Goal: Task Accomplishment & Management: Complete application form

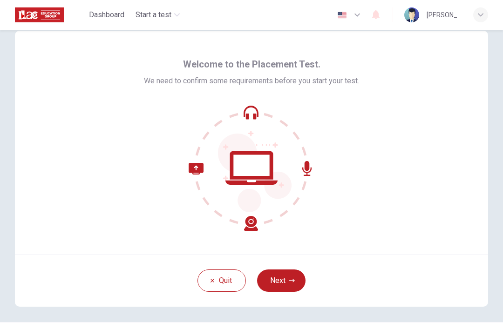
scroll to position [21, 0]
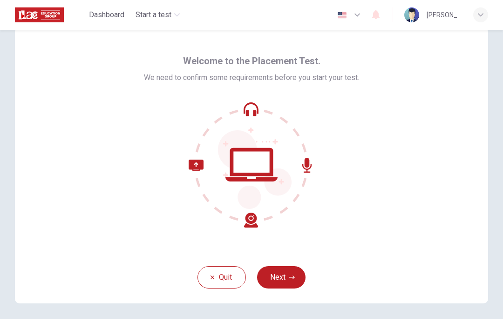
click at [278, 287] on button "Next" at bounding box center [281, 277] width 48 height 22
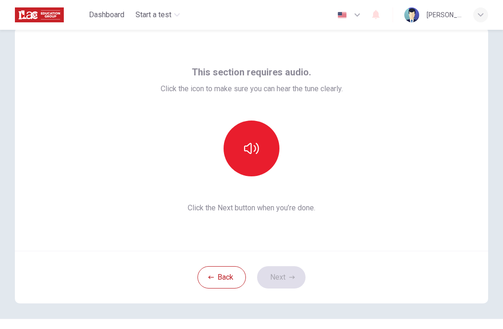
click at [249, 148] on icon "button" at bounding box center [251, 148] width 15 height 15
click at [279, 275] on button "Next" at bounding box center [281, 277] width 48 height 22
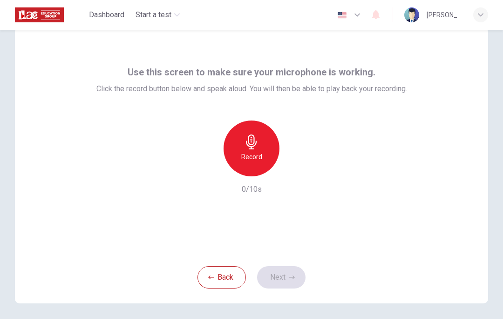
click at [243, 154] on h6 "Record" at bounding box center [251, 156] width 21 height 11
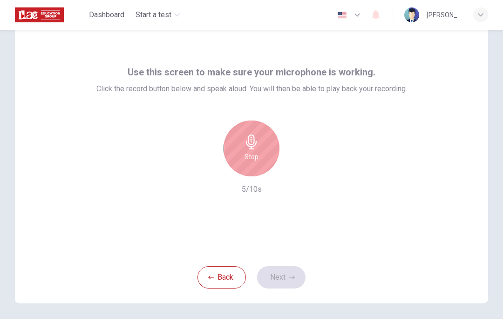
click at [249, 150] on div "Stop" at bounding box center [251, 149] width 56 height 56
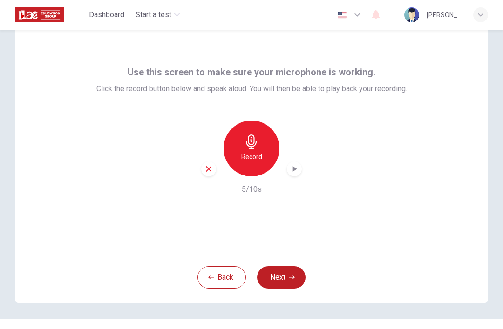
click at [294, 170] on icon "button" at bounding box center [295, 169] width 4 height 6
click at [211, 168] on icon "button" at bounding box center [208, 169] width 8 height 8
click at [280, 271] on button "Next" at bounding box center [281, 277] width 48 height 22
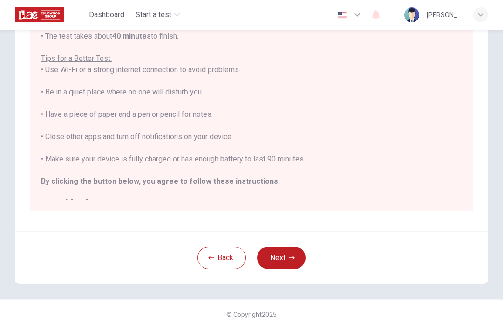
scroll to position [159, 0]
click at [283, 254] on button "Next" at bounding box center [281, 258] width 48 height 22
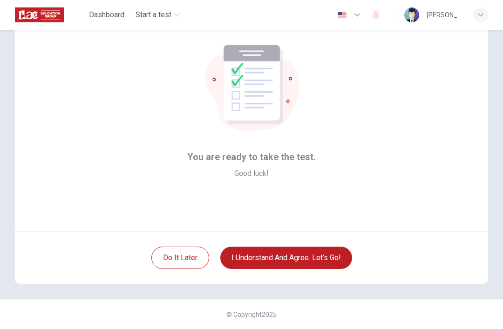
click at [302, 254] on button "I understand and agree. Let’s go!" at bounding box center [286, 258] width 132 height 22
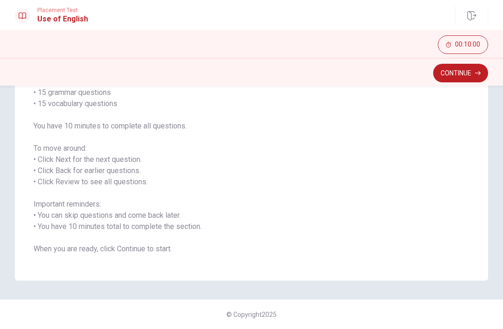
scroll to position [88, 0]
click at [472, 77] on button "Continue" at bounding box center [460, 73] width 55 height 19
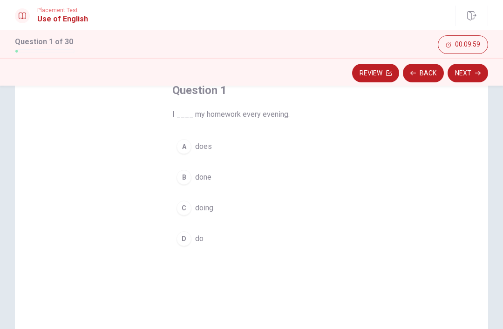
scroll to position [65, 0]
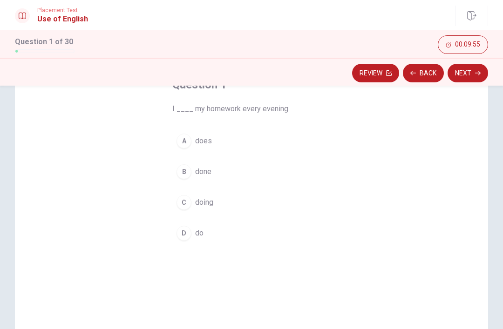
click at [187, 233] on div "D" at bounding box center [183, 233] width 15 height 15
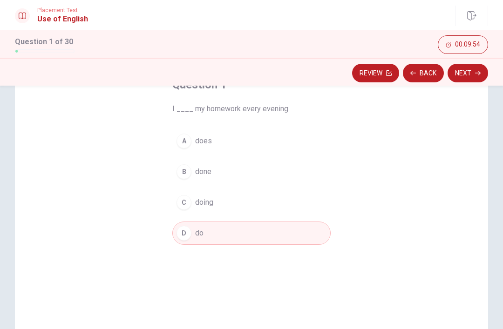
click at [471, 77] on button "Next" at bounding box center [467, 73] width 40 height 19
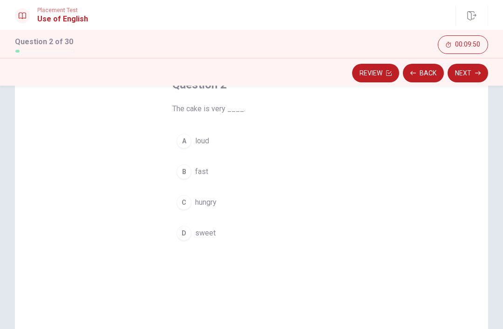
click at [191, 241] on button "D sweet" at bounding box center [251, 233] width 158 height 23
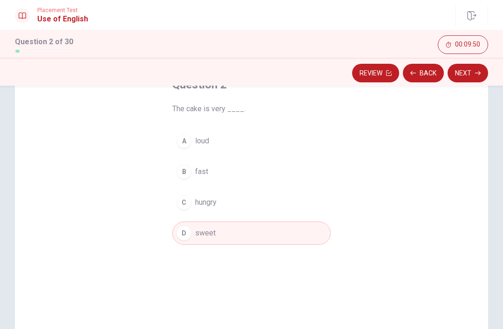
click at [474, 74] on button "Next" at bounding box center [467, 73] width 40 height 19
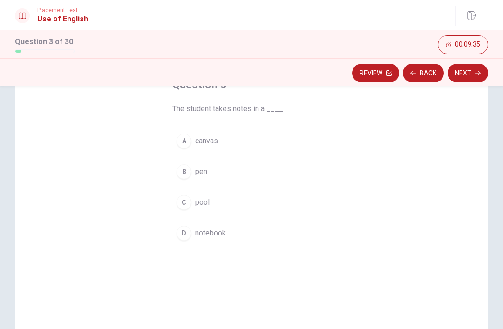
click at [189, 144] on div "A" at bounding box center [183, 141] width 15 height 15
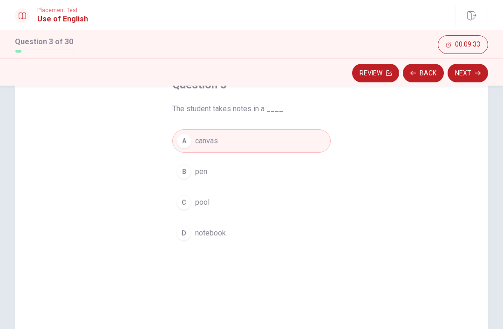
click at [470, 72] on button "Next" at bounding box center [467, 73] width 40 height 19
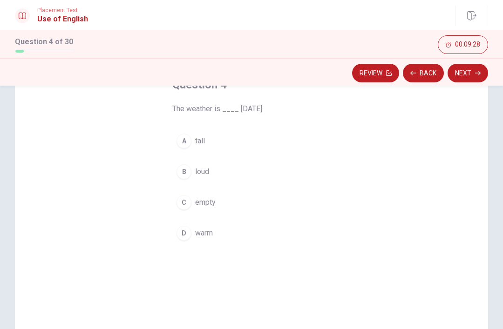
click at [191, 236] on button "D warm" at bounding box center [251, 233] width 158 height 23
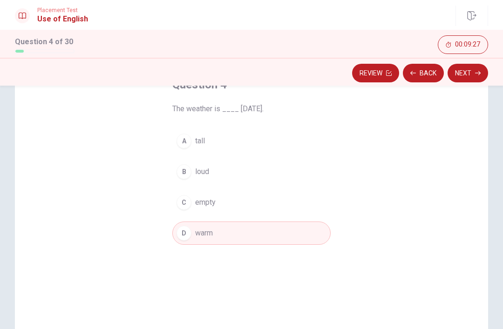
click at [472, 74] on button "Next" at bounding box center [467, 73] width 40 height 19
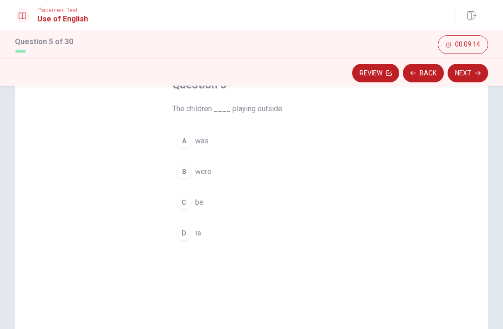
click at [187, 237] on div "D" at bounding box center [183, 233] width 15 height 15
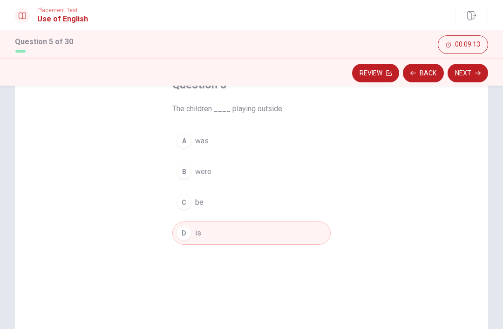
click at [470, 80] on button "Next" at bounding box center [467, 73] width 40 height 19
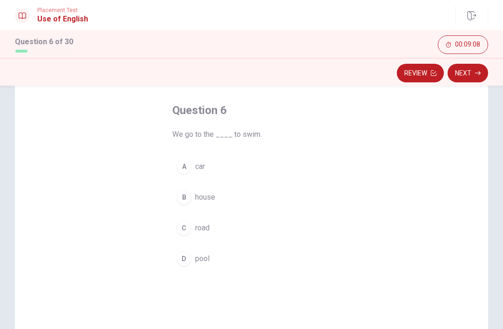
scroll to position [44, 0]
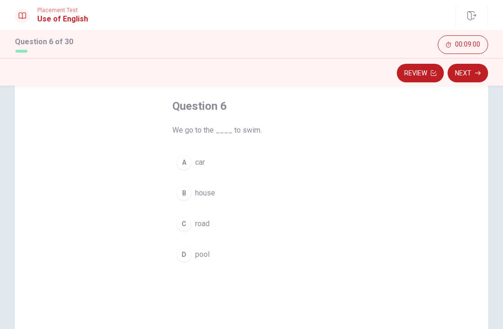
click at [193, 263] on button "D pool" at bounding box center [251, 254] width 158 height 23
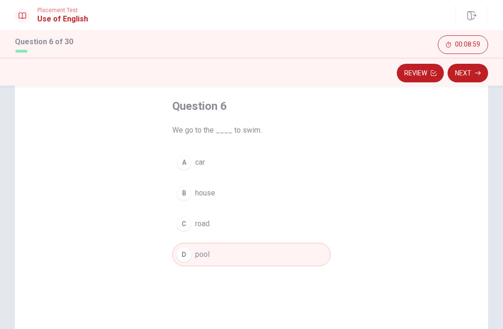
click at [474, 76] on button "Next" at bounding box center [467, 73] width 40 height 19
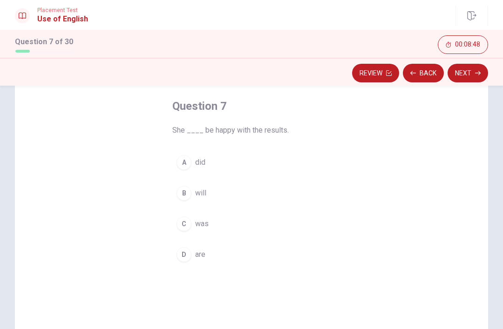
click at [186, 195] on div "B" at bounding box center [183, 193] width 15 height 15
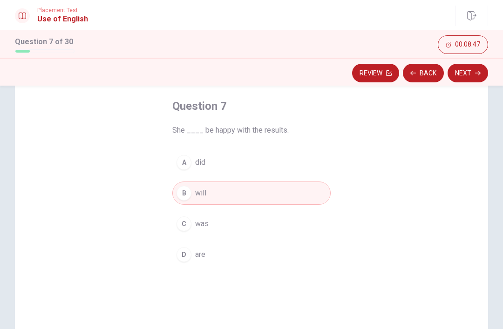
click at [469, 73] on button "Next" at bounding box center [467, 73] width 40 height 19
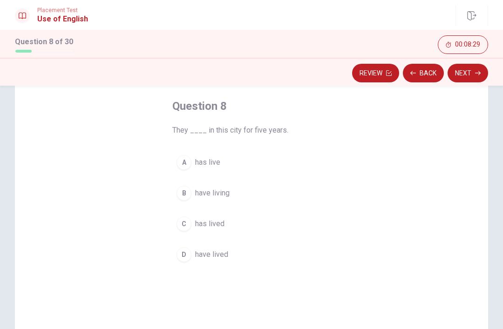
click at [194, 257] on button "D have lived" at bounding box center [251, 254] width 158 height 23
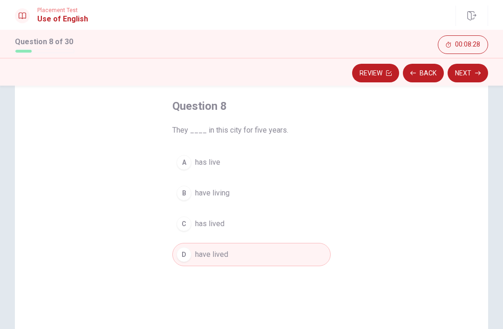
click at [472, 74] on button "Next" at bounding box center [467, 73] width 40 height 19
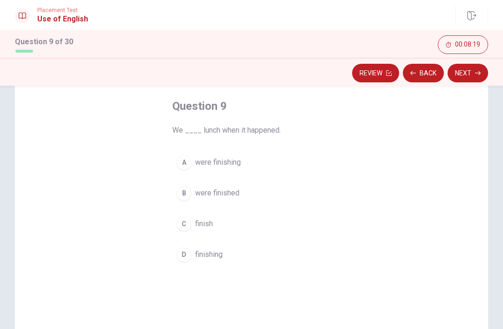
click at [183, 168] on div "A" at bounding box center [183, 162] width 15 height 15
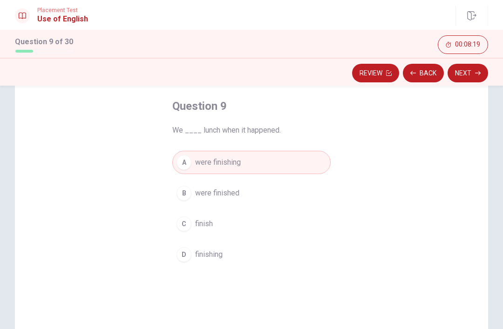
click at [473, 73] on button "Next" at bounding box center [467, 73] width 40 height 19
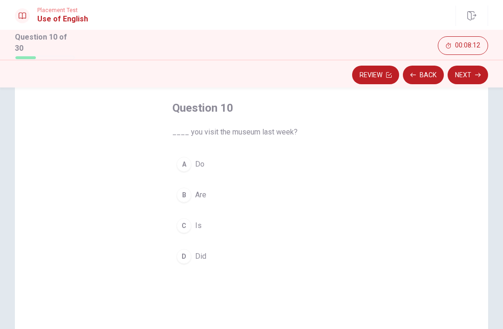
click at [185, 265] on button "D Did" at bounding box center [251, 256] width 158 height 23
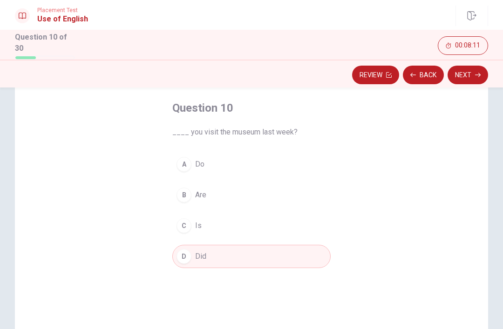
click at [480, 74] on button "Next" at bounding box center [467, 75] width 40 height 19
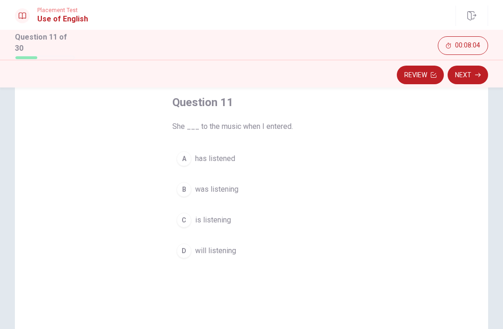
scroll to position [51, 0]
click at [188, 185] on div "B" at bounding box center [183, 188] width 15 height 15
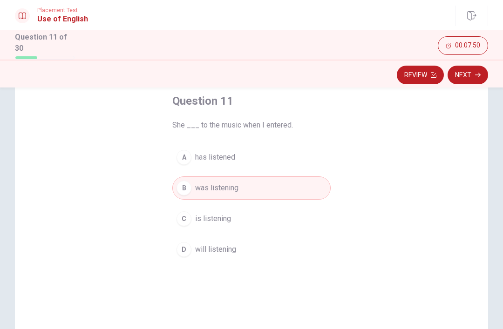
click at [472, 72] on button "Next" at bounding box center [467, 75] width 40 height 19
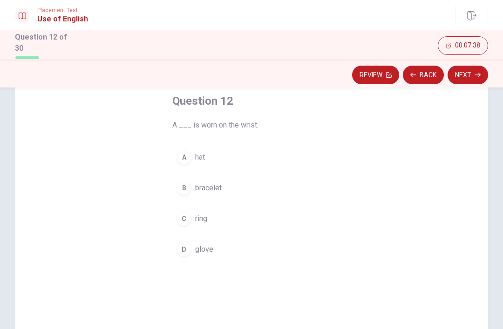
click at [184, 187] on div "B" at bounding box center [183, 188] width 15 height 15
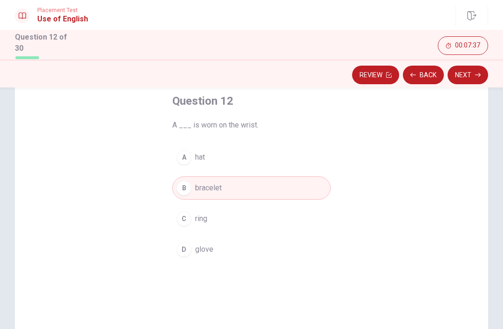
click at [473, 73] on button "Next" at bounding box center [467, 75] width 40 height 19
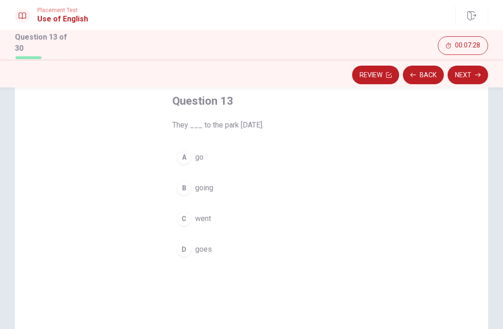
click at [186, 211] on div "C" at bounding box center [183, 218] width 15 height 15
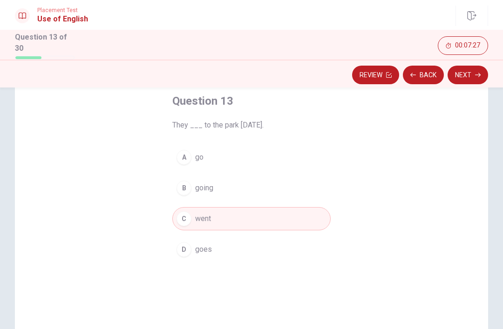
click at [475, 70] on button "Next" at bounding box center [467, 75] width 40 height 19
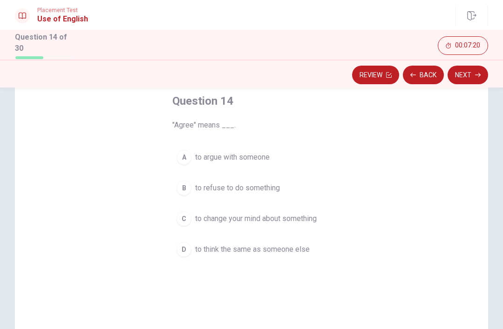
click at [180, 253] on div "D" at bounding box center [183, 249] width 15 height 15
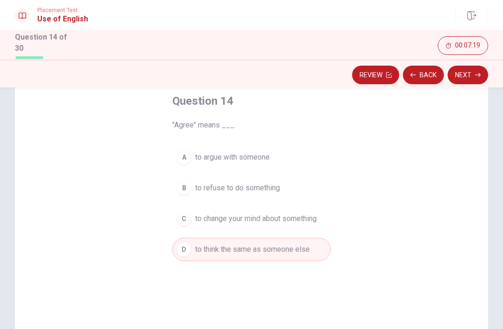
click at [473, 74] on button "Next" at bounding box center [467, 75] width 40 height 19
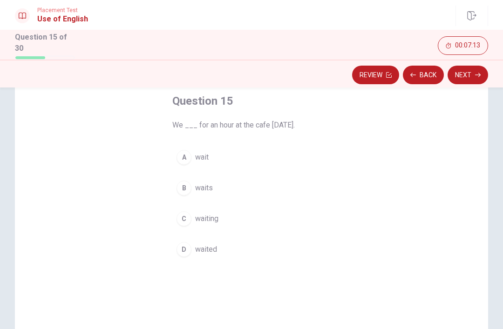
click at [188, 251] on div "D" at bounding box center [183, 249] width 15 height 15
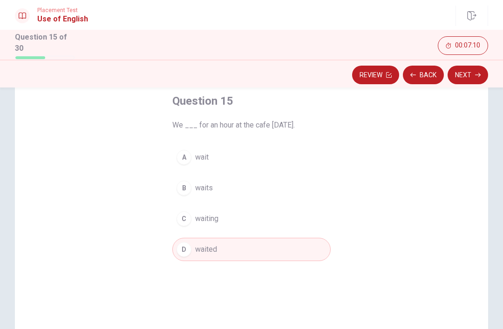
click at [477, 70] on button "Next" at bounding box center [467, 75] width 40 height 19
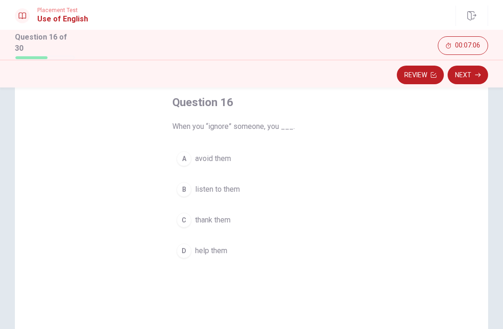
scroll to position [47, 0]
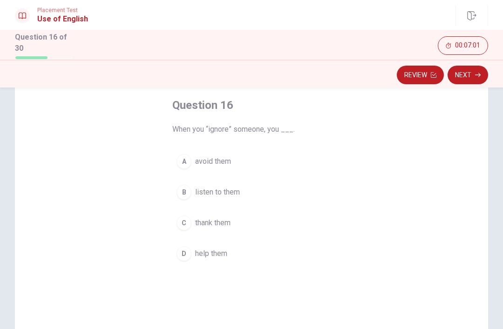
click at [186, 161] on div "A" at bounding box center [183, 161] width 15 height 15
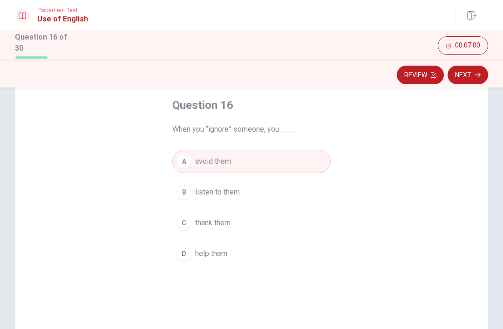
click at [477, 74] on icon "button" at bounding box center [478, 75] width 6 height 6
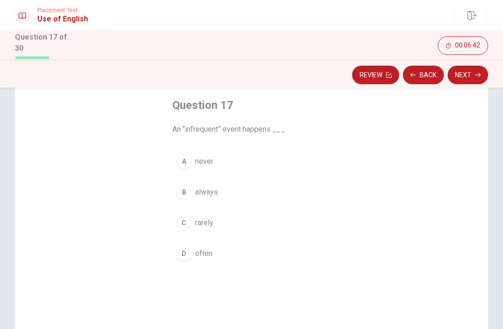
click at [186, 223] on div "C" at bounding box center [183, 223] width 15 height 15
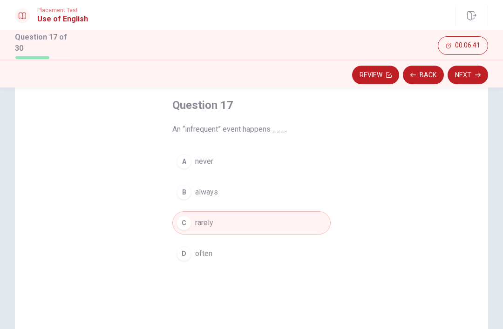
click at [472, 74] on button "Next" at bounding box center [467, 75] width 40 height 19
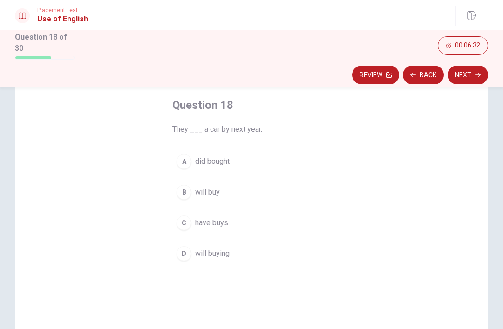
click at [185, 195] on div "B" at bounding box center [183, 192] width 15 height 15
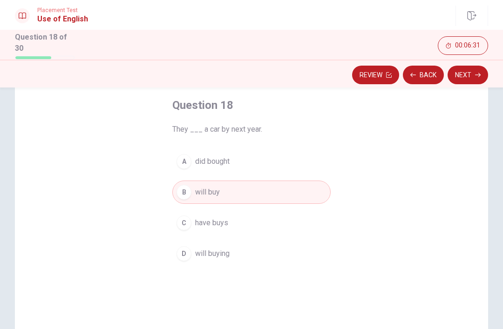
click at [472, 74] on button "Next" at bounding box center [467, 75] width 40 height 19
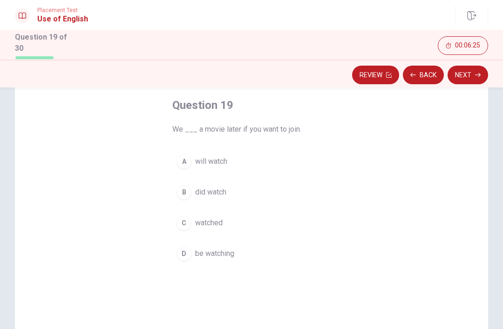
click at [185, 167] on div "A" at bounding box center [183, 161] width 15 height 15
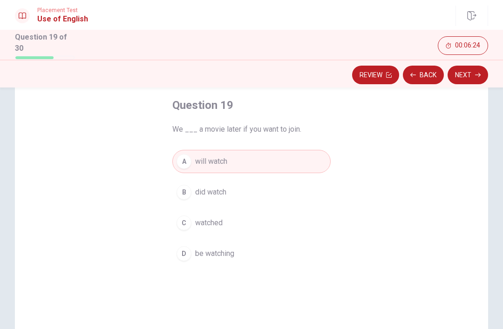
click at [465, 74] on button "Next" at bounding box center [467, 75] width 40 height 19
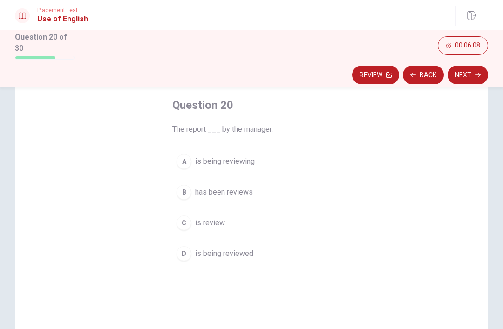
click at [191, 251] on button "D is being reviewed" at bounding box center [251, 253] width 158 height 23
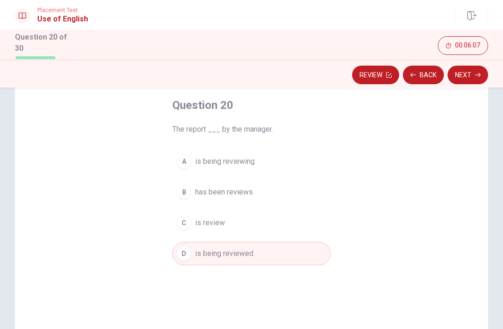
click at [470, 73] on button "Next" at bounding box center [467, 75] width 40 height 19
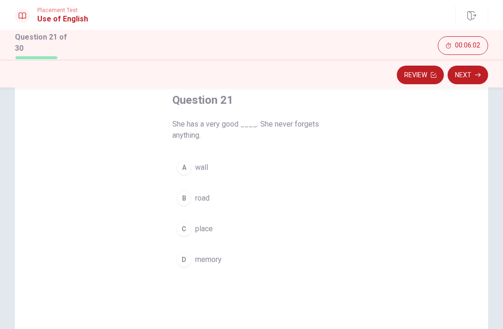
scroll to position [51, 0]
click at [212, 256] on span "memory" at bounding box center [208, 260] width 27 height 11
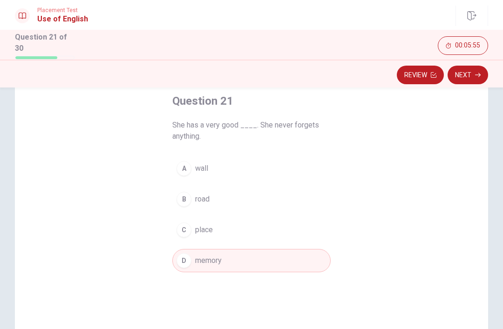
click at [465, 77] on button "Next" at bounding box center [467, 75] width 40 height 19
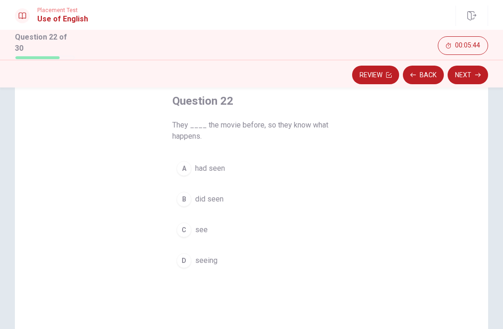
click at [235, 163] on button "A had seen" at bounding box center [251, 168] width 158 height 23
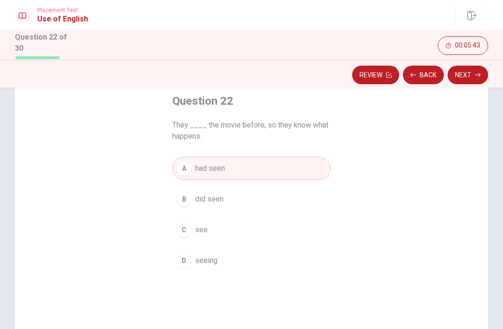
click at [482, 73] on button "Next" at bounding box center [467, 75] width 40 height 19
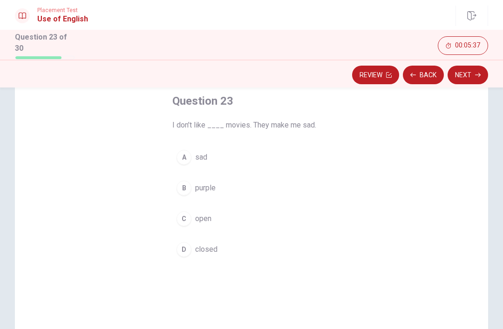
click at [258, 155] on button "A sad" at bounding box center [251, 157] width 158 height 23
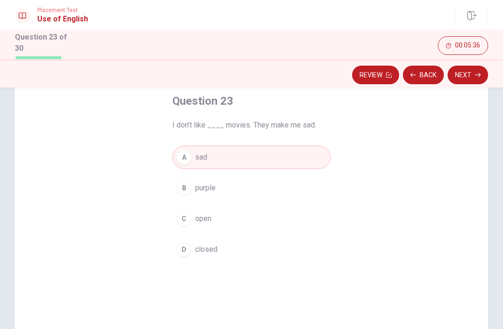
click at [471, 75] on button "Next" at bounding box center [467, 75] width 40 height 19
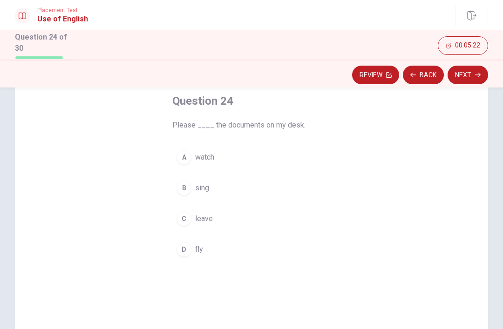
click at [234, 161] on button "A watch" at bounding box center [251, 157] width 158 height 23
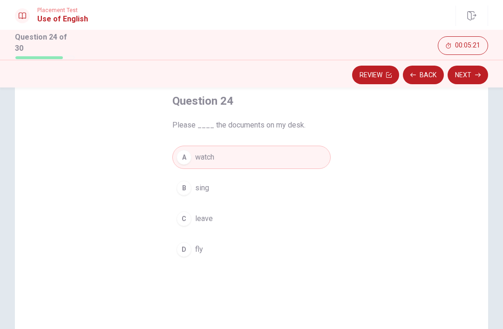
click at [473, 75] on button "Next" at bounding box center [467, 75] width 40 height 19
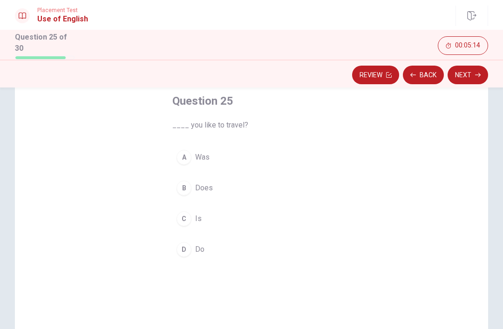
click at [216, 249] on button "D Do" at bounding box center [251, 249] width 158 height 23
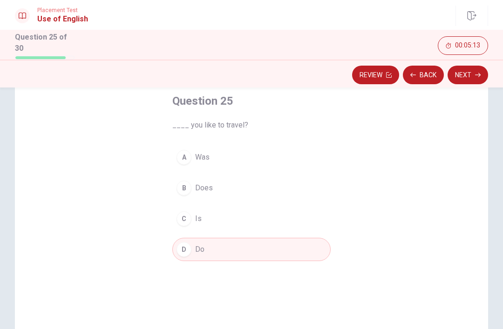
click at [471, 75] on button "Next" at bounding box center [467, 75] width 40 height 19
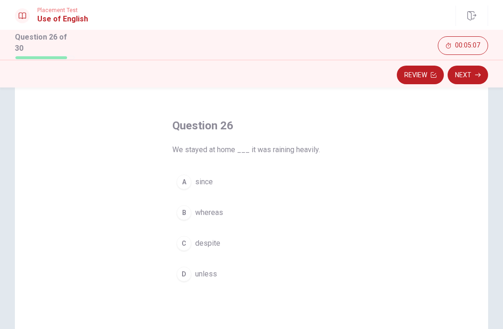
scroll to position [33, 0]
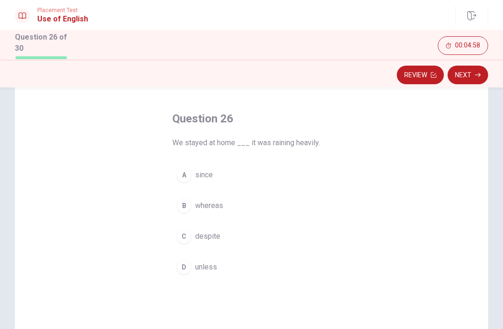
click at [244, 225] on button "C despite" at bounding box center [251, 236] width 158 height 23
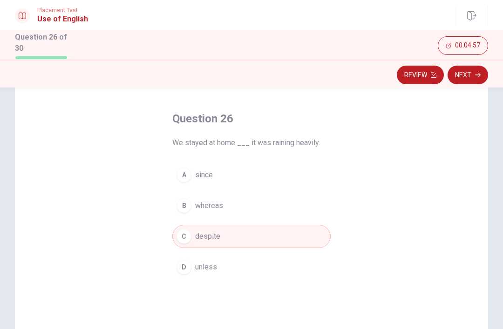
click at [467, 75] on button "Next" at bounding box center [467, 75] width 40 height 19
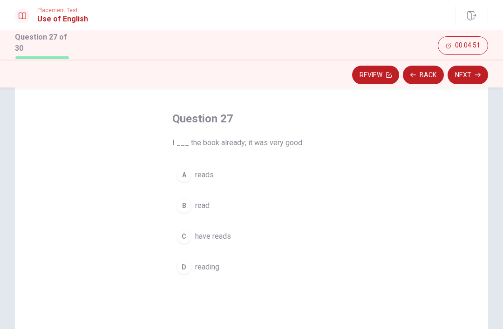
click at [242, 194] on button "B read" at bounding box center [251, 205] width 158 height 23
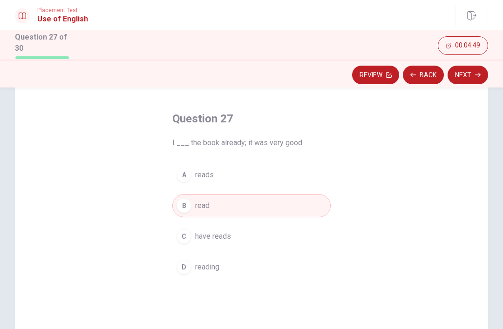
click at [470, 74] on button "Next" at bounding box center [467, 75] width 40 height 19
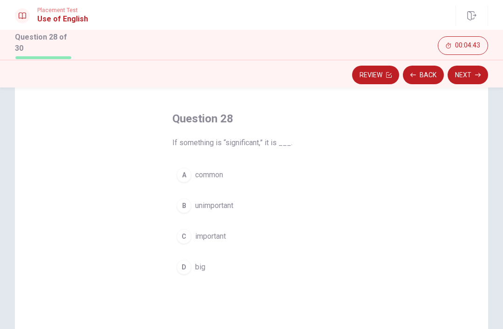
click at [254, 237] on button "C important" at bounding box center [251, 236] width 158 height 23
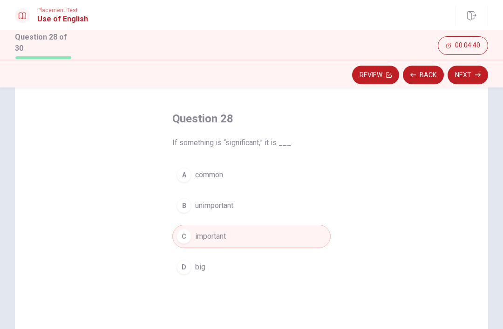
click at [472, 74] on button "Next" at bounding box center [467, 75] width 40 height 19
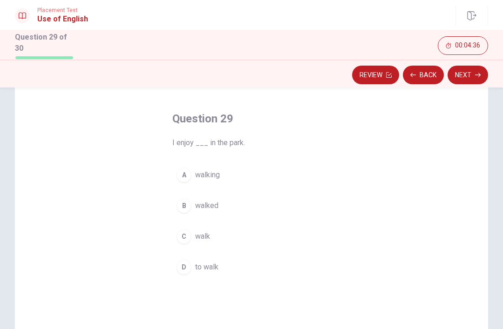
click at [266, 164] on button "A walking" at bounding box center [251, 174] width 158 height 23
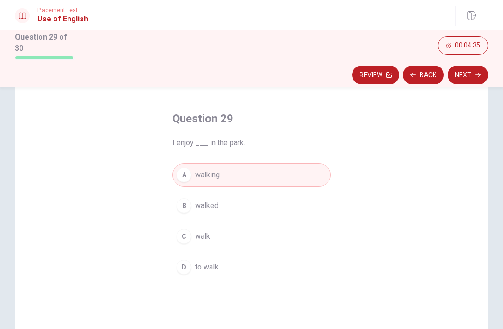
click at [465, 72] on button "Next" at bounding box center [467, 75] width 40 height 19
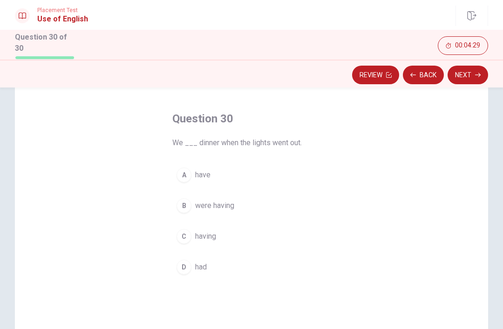
click at [254, 206] on button "B were having" at bounding box center [251, 205] width 158 height 23
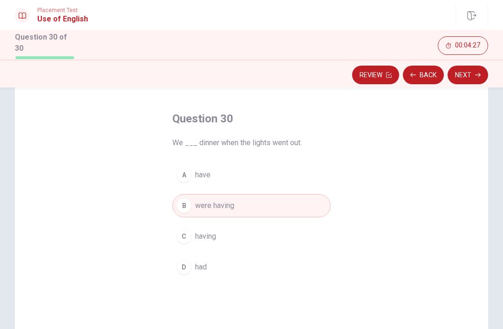
click at [467, 79] on button "Next" at bounding box center [467, 75] width 40 height 19
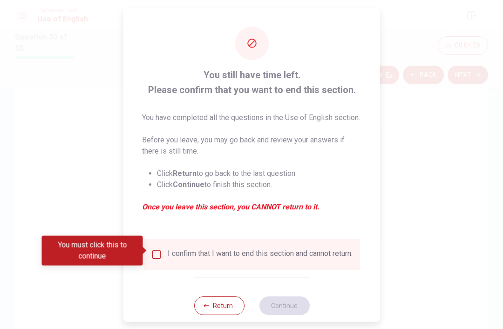
click at [159, 249] on input "You must click this to continue" at bounding box center [156, 254] width 11 height 11
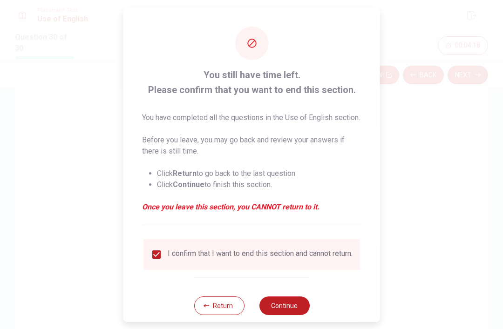
click at [292, 307] on button "Continue" at bounding box center [284, 305] width 50 height 19
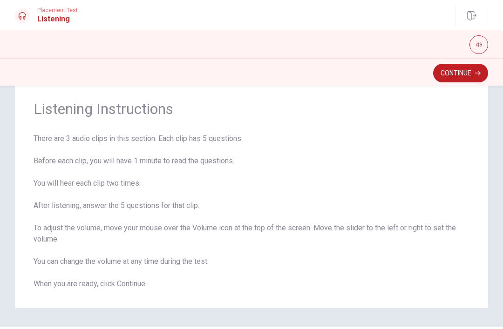
scroll to position [25, 0]
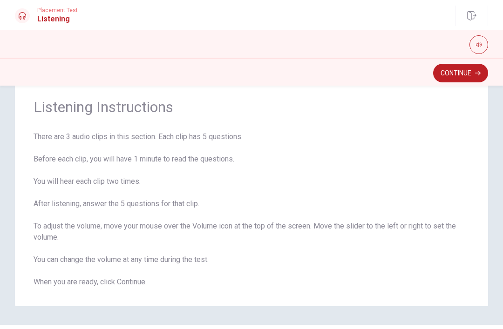
click at [480, 77] on button "Continue" at bounding box center [460, 73] width 55 height 19
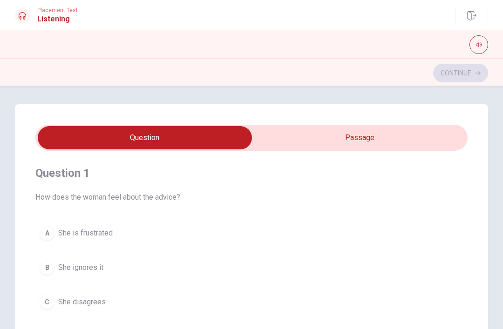
scroll to position [0, 0]
type input "8"
click at [416, 148] on input "checkbox" at bounding box center [145, 137] width 648 height 23
checkbox input "true"
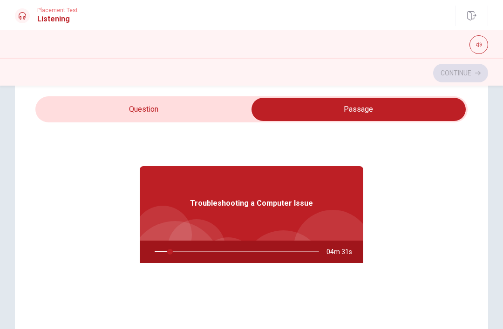
scroll to position [20, 0]
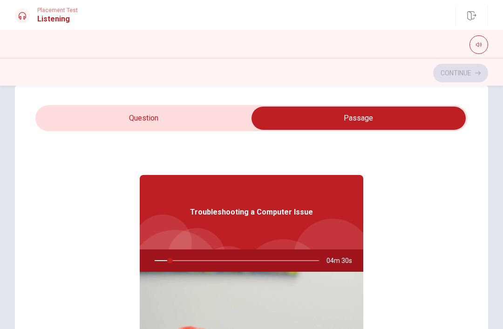
type input "10"
click at [48, 128] on input "checkbox" at bounding box center [358, 118] width 648 height 23
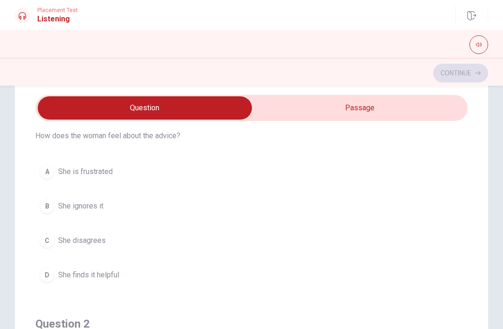
scroll to position [30, 0]
click at [425, 115] on input "checkbox" at bounding box center [145, 107] width 648 height 23
checkbox input "true"
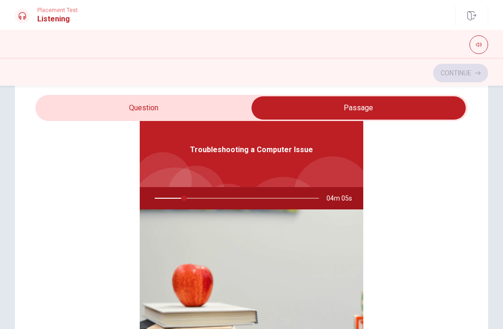
type input "18"
click at [54, 101] on input "checkbox" at bounding box center [358, 107] width 648 height 23
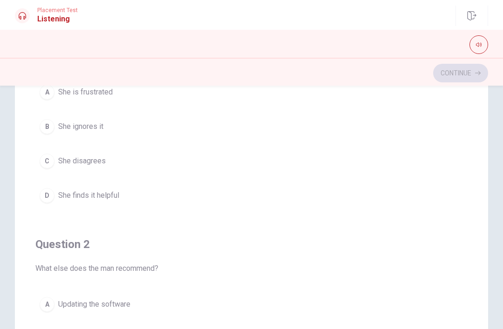
scroll to position [141, 0]
click at [39, 193] on button "D She finds it helpful" at bounding box center [251, 195] width 432 height 23
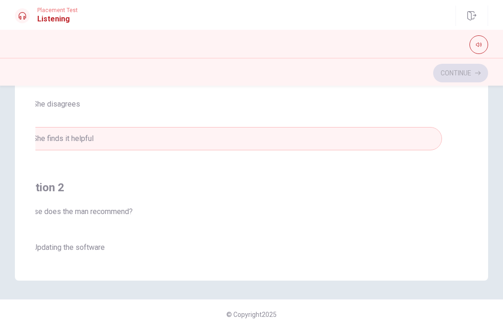
scroll to position [198, 0]
checkbox input "true"
type input "48"
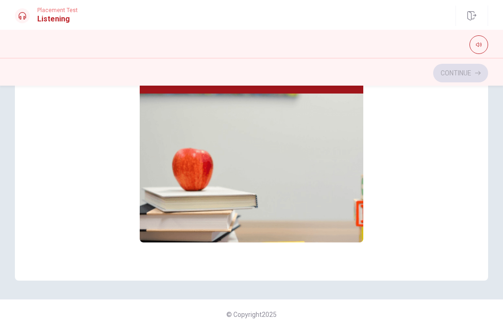
checkbox input "false"
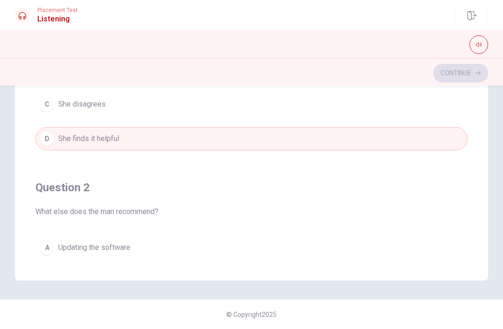
click at [242, 248] on button "A Updating the software" at bounding box center [251, 247] width 432 height 23
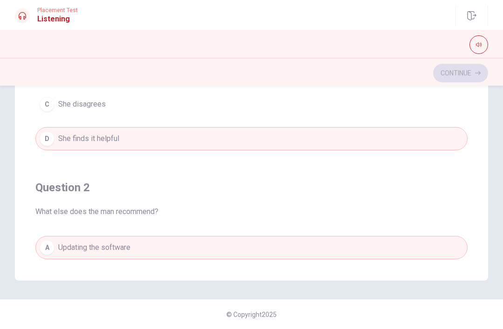
scroll to position [0, 0]
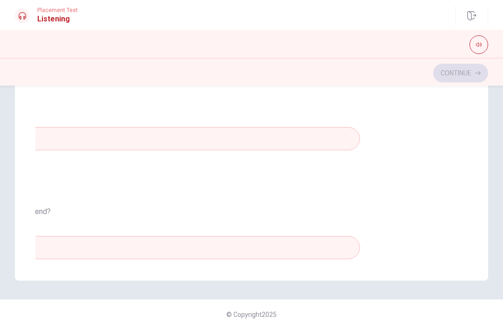
type input "53"
checkbox input "true"
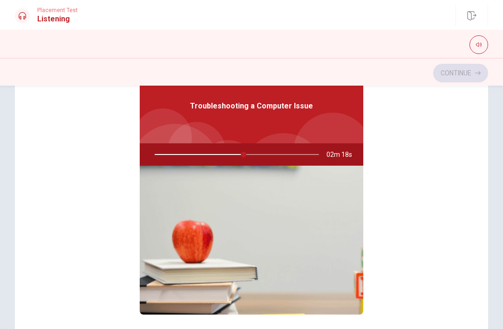
scroll to position [126, 0]
type input "54"
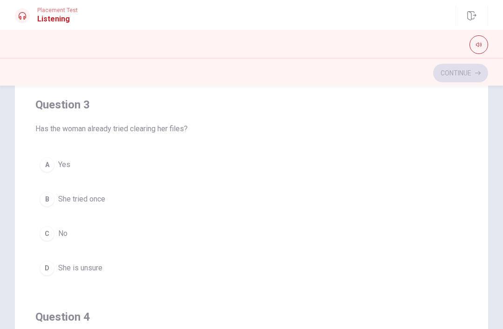
scroll to position [367, 0]
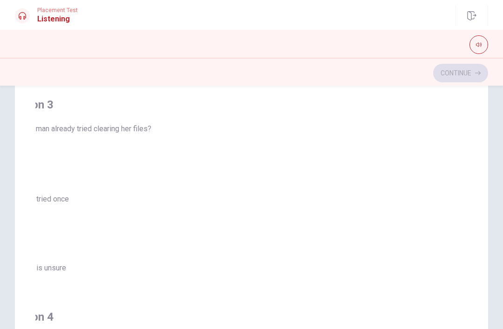
checkbox input "true"
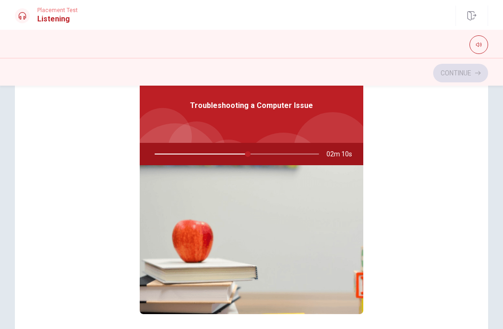
type input "57"
checkbox input "false"
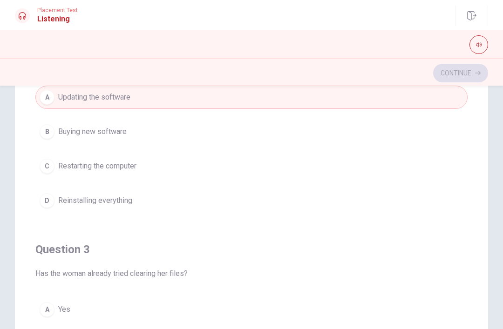
scroll to position [224, 0]
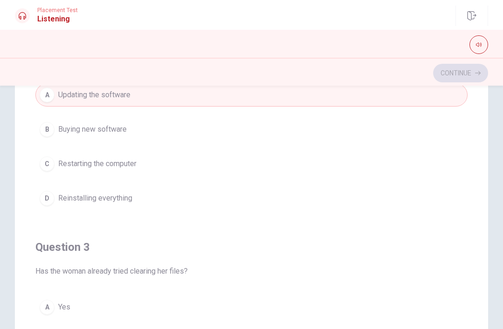
click at [317, 155] on button "C Restarting the computer" at bounding box center [251, 163] width 432 height 23
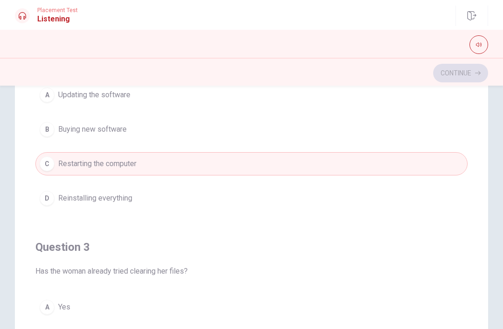
click at [293, 198] on button "D Reinstalling everything" at bounding box center [251, 198] width 432 height 23
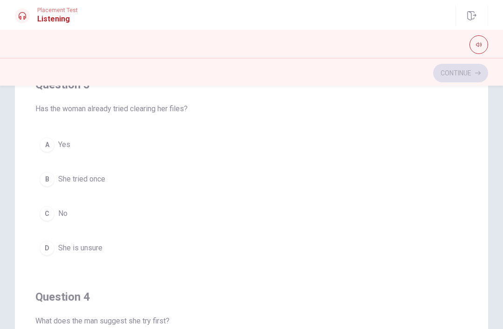
scroll to position [387, 0]
click at [269, 224] on button "C No" at bounding box center [251, 213] width 432 height 23
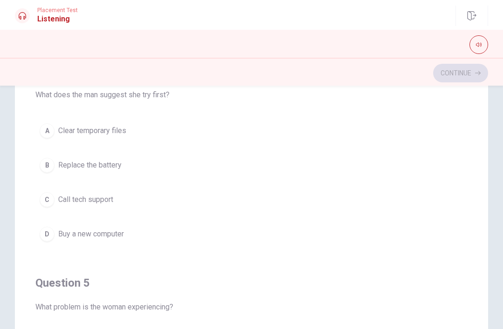
scroll to position [611, 0]
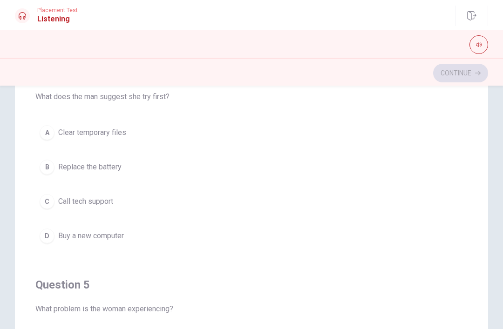
click at [309, 126] on button "A Clear temporary files" at bounding box center [251, 132] width 432 height 23
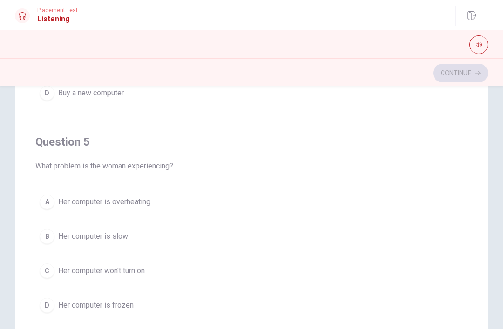
scroll to position [754, 0]
click at [206, 298] on button "D Her computer is frozen" at bounding box center [251, 305] width 432 height 23
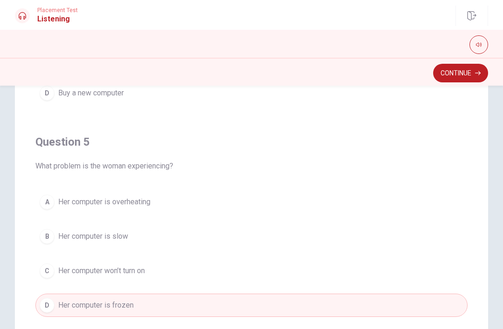
click at [216, 264] on button "C Her computer won’t turn on" at bounding box center [251, 270] width 432 height 23
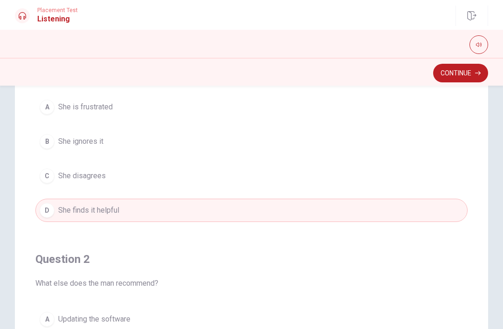
scroll to position [0, 0]
type input "70"
checkbox input "true"
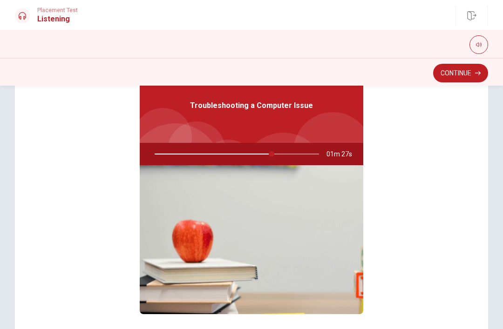
click at [472, 74] on button "Continue" at bounding box center [460, 73] width 55 height 19
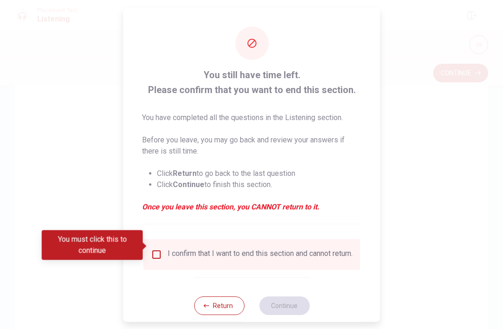
click at [151, 249] on input "You must click this to continue" at bounding box center [156, 254] width 11 height 11
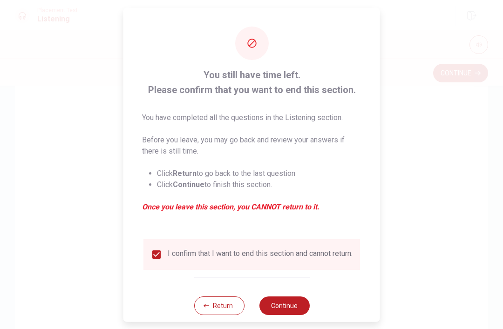
click at [306, 302] on button "Continue" at bounding box center [284, 305] width 50 height 19
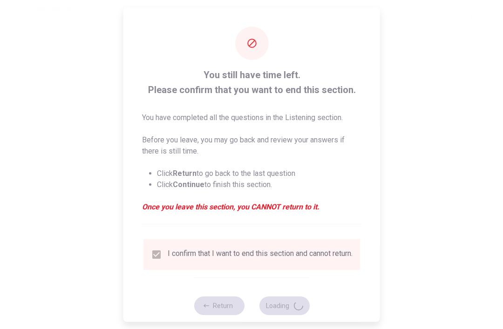
type input "72"
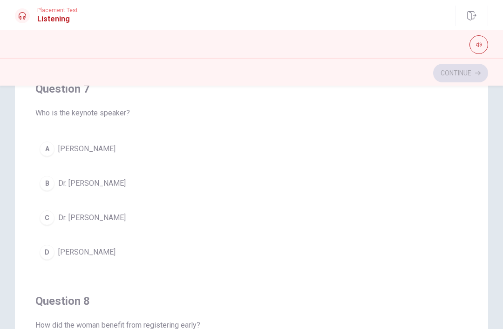
scroll to position [230, 0]
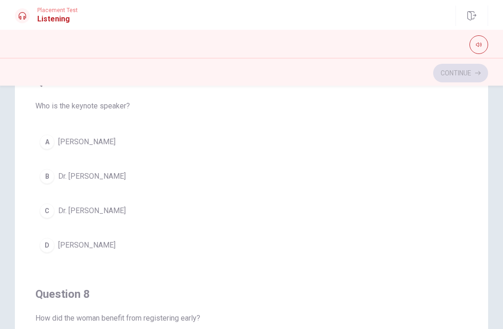
click at [375, 141] on button "A [PERSON_NAME]" at bounding box center [251, 141] width 432 height 23
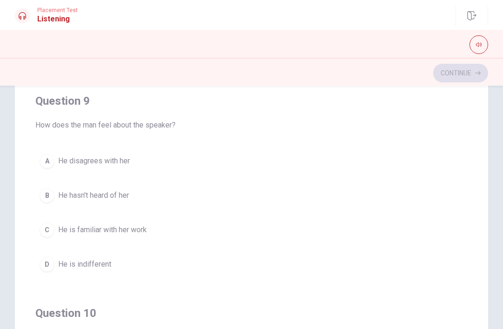
scroll to position [636, 0]
click at [366, 155] on button "A He disagrees with her" at bounding box center [251, 160] width 432 height 23
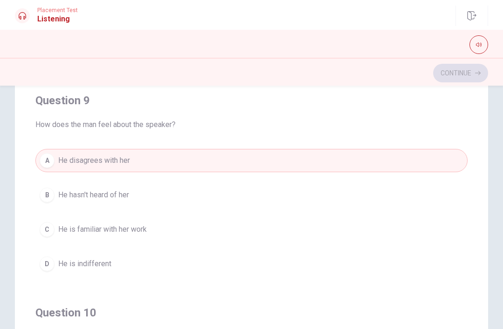
click at [351, 195] on button "B He hasn't heard of her" at bounding box center [251, 194] width 432 height 23
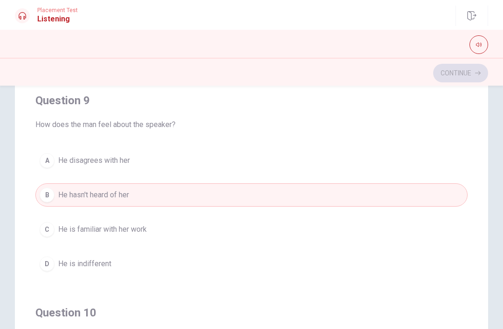
click at [341, 236] on button "C He is familiar with her work" at bounding box center [251, 229] width 432 height 23
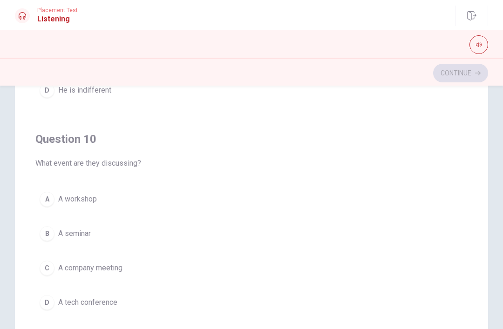
scroll to position [131, 0]
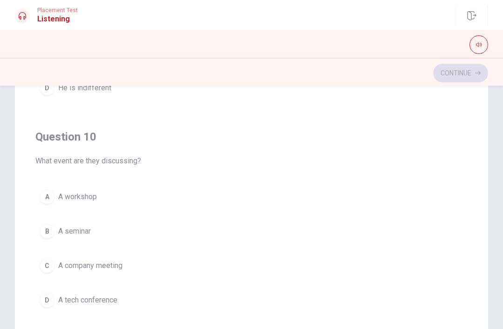
click at [324, 264] on button "C A company meeting" at bounding box center [251, 265] width 432 height 23
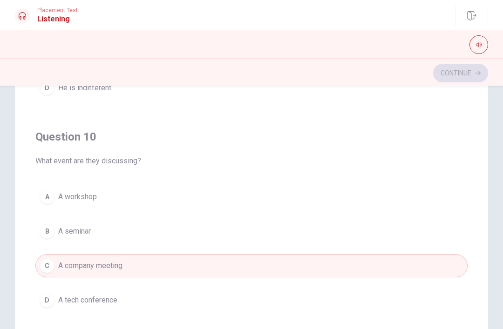
click at [318, 306] on button "D A tech conference" at bounding box center [251, 300] width 432 height 23
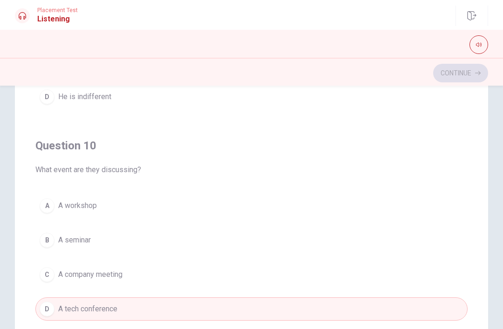
scroll to position [747, 0]
click at [331, 274] on button "C A company meeting" at bounding box center [251, 273] width 432 height 23
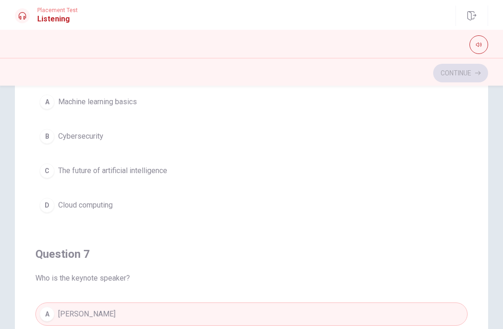
scroll to position [0, 0]
click at [336, 177] on button "C The future of artificial intelligence" at bounding box center [251, 170] width 432 height 23
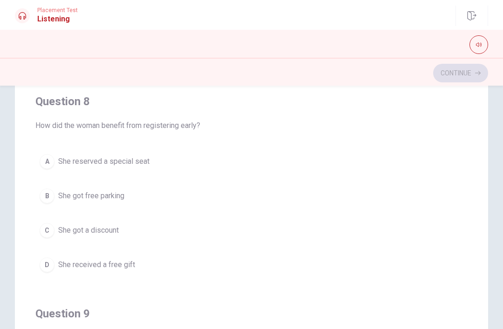
scroll to position [370, 0]
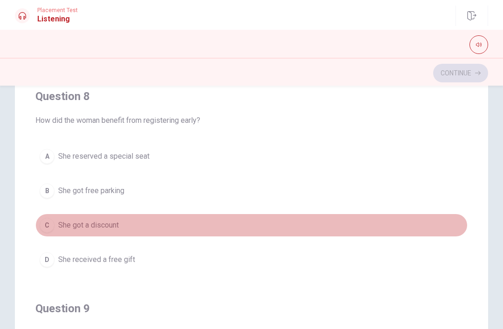
click at [264, 215] on button "C She got a discount" at bounding box center [251, 225] width 432 height 23
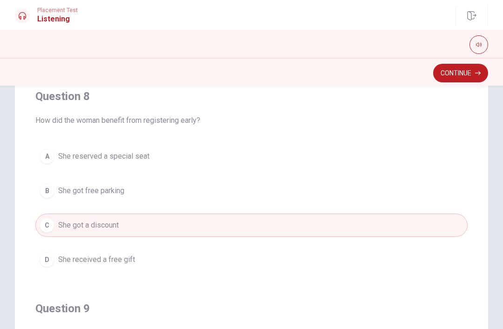
click at [282, 195] on button "B She got free parking" at bounding box center [251, 190] width 432 height 23
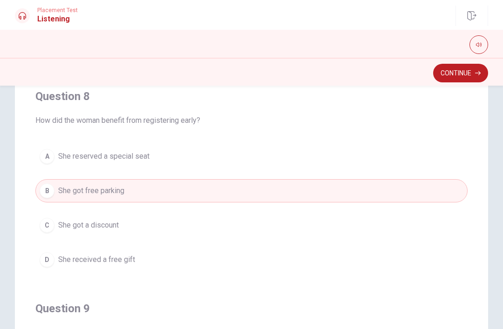
click at [313, 155] on button "A She reserved a special seat" at bounding box center [251, 156] width 432 height 23
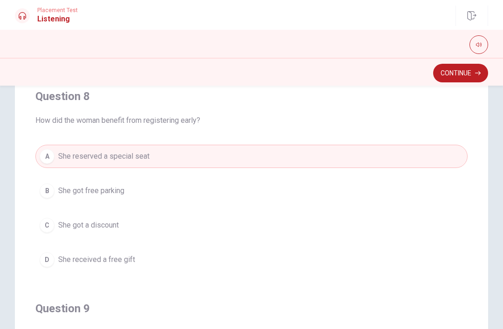
click at [268, 261] on button "D She received a free gift" at bounding box center [251, 259] width 432 height 23
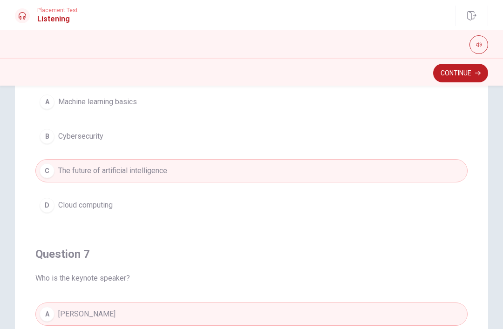
scroll to position [0, 0]
click at [471, 73] on button "Continue" at bounding box center [460, 73] width 55 height 19
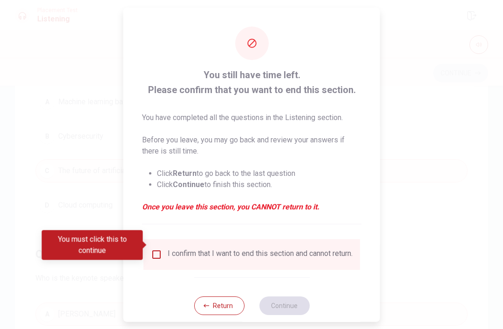
click at [151, 250] on input "You must click this to continue" at bounding box center [156, 254] width 11 height 11
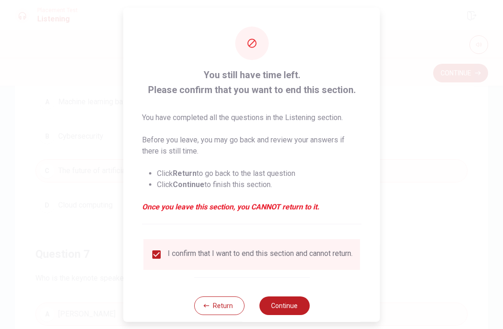
click at [291, 298] on button "Continue" at bounding box center [284, 305] width 50 height 19
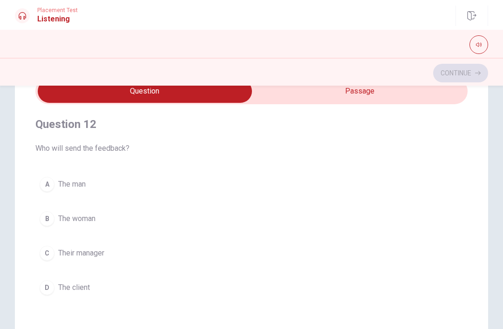
scroll to position [215, 0]
click at [342, 211] on button "B The woman" at bounding box center [251, 218] width 432 height 23
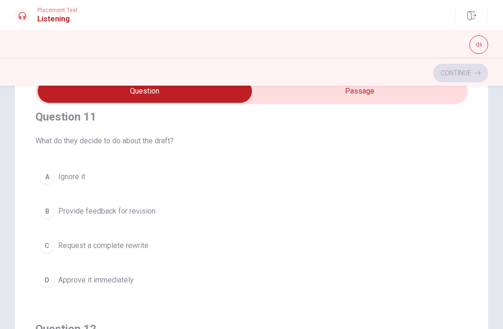
scroll to position [10, 0]
click at [362, 206] on button "B Provide feedback for revision" at bounding box center [251, 210] width 432 height 23
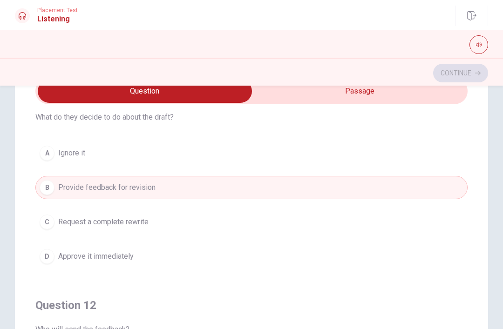
scroll to position [33, 0]
click at [346, 265] on button "D Approve it immediately" at bounding box center [251, 257] width 432 height 23
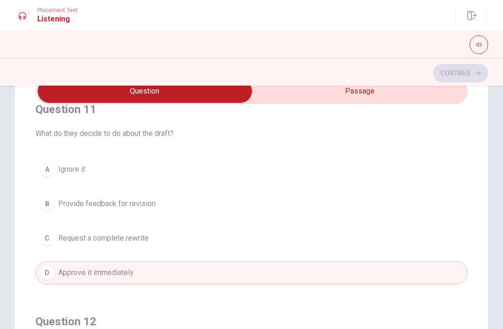
scroll to position [18, 0]
click at [351, 229] on button "C Request a complete rewrite" at bounding box center [251, 237] width 432 height 23
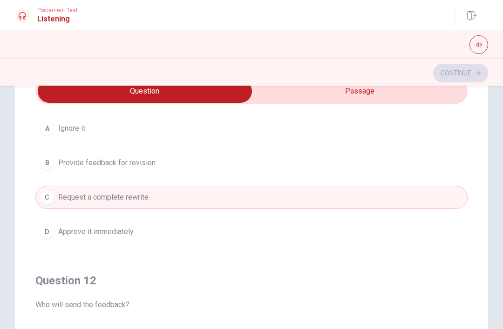
scroll to position [59, 0]
click at [353, 237] on button "D Approve it immediately" at bounding box center [251, 231] width 432 height 23
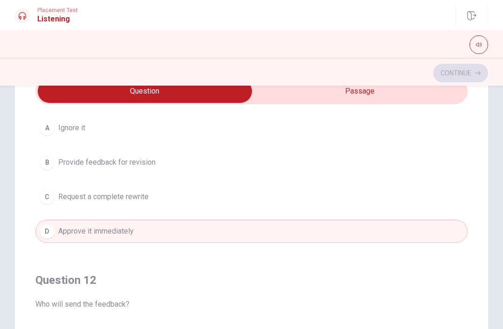
click at [374, 194] on button "C Request a complete rewrite" at bounding box center [251, 196] width 432 height 23
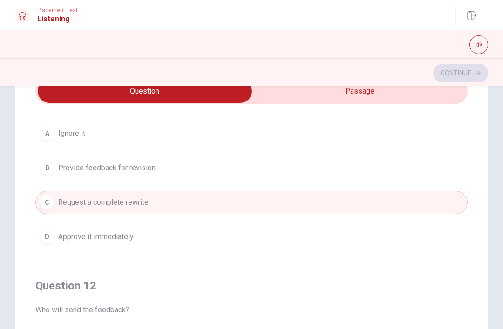
scroll to position [53, 0]
click at [366, 170] on button "B Provide feedback for revision" at bounding box center [251, 168] width 432 height 23
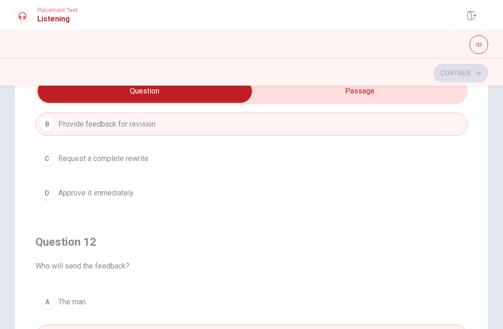
scroll to position [96, 0]
click at [371, 161] on button "C Request a complete rewrite" at bounding box center [251, 159] width 432 height 23
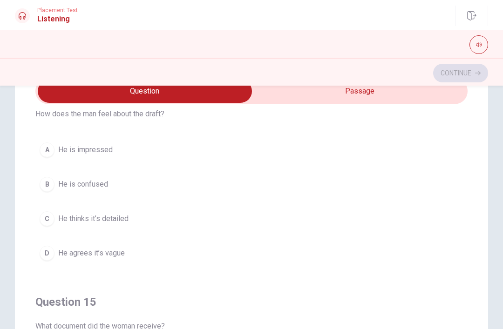
scroll to position [675, 0]
click at [326, 261] on button "D He agrees it’s vague" at bounding box center [251, 251] width 432 height 23
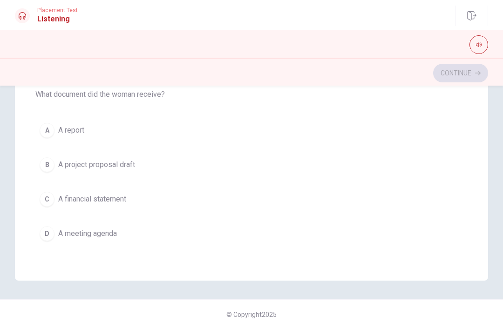
scroll to position [754, 0]
click at [285, 206] on button "C A financial statement" at bounding box center [251, 199] width 432 height 23
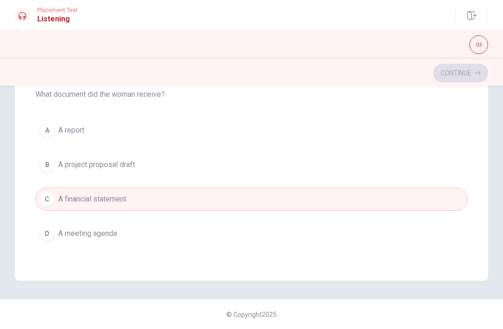
click at [284, 205] on button "C A financial statement" at bounding box center [251, 199] width 432 height 23
click at [300, 166] on button "B A project proposal draft" at bounding box center [251, 164] width 432 height 23
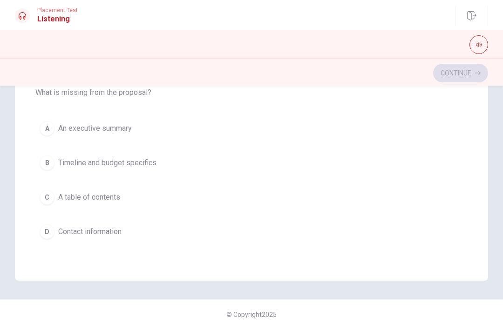
scroll to position [330, 0]
click at [282, 238] on button "D Contact information" at bounding box center [251, 233] width 432 height 23
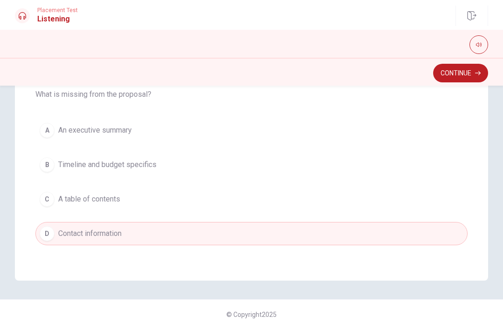
click at [284, 199] on button "C A table of contents" at bounding box center [251, 199] width 432 height 23
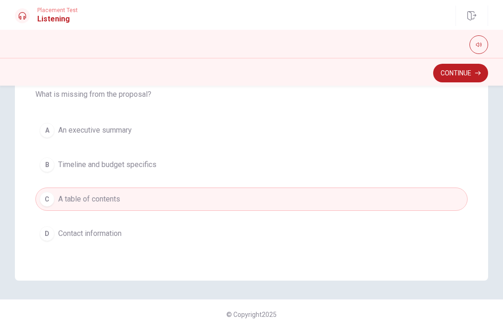
click at [314, 174] on button "B Timeline and budget specifics" at bounding box center [251, 164] width 432 height 23
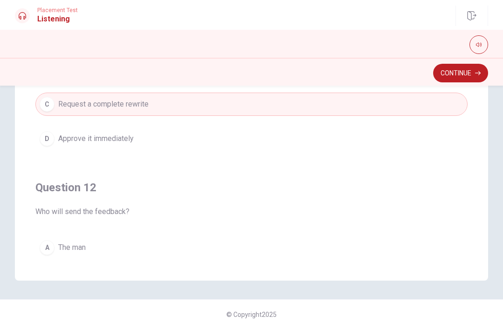
scroll to position [0, 0]
click at [471, 75] on button "Continue" at bounding box center [460, 73] width 55 height 19
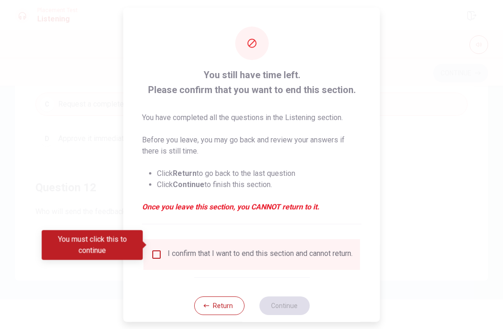
click at [159, 249] on input "You must click this to continue" at bounding box center [156, 254] width 11 height 11
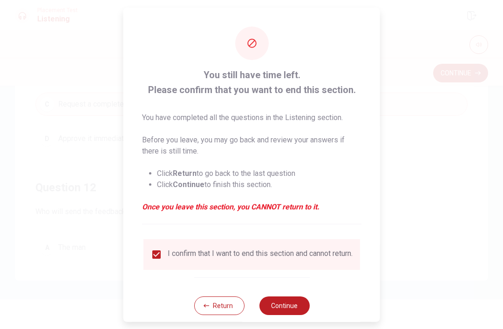
click at [290, 306] on button "Continue" at bounding box center [284, 305] width 50 height 19
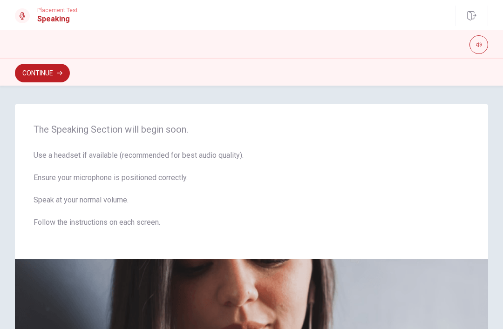
click at [34, 70] on button "Continue" at bounding box center [42, 73] width 55 height 19
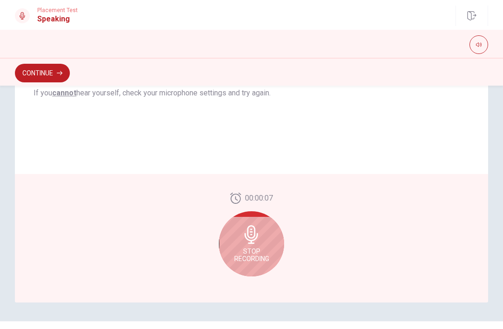
scroll to position [209, 0]
click at [257, 246] on span "Stop Recording" at bounding box center [251, 253] width 35 height 15
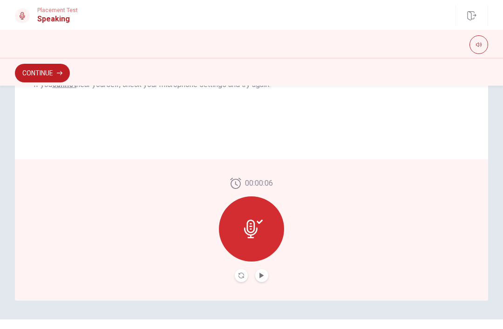
click at [263, 280] on button "Play Audio" at bounding box center [261, 275] width 13 height 13
click at [242, 278] on button "Record Again" at bounding box center [241, 275] width 13 height 13
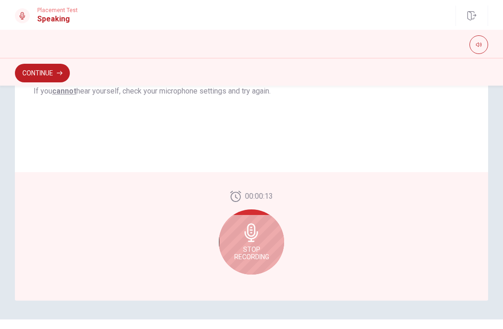
click at [269, 247] on span "Stop Recording" at bounding box center [251, 253] width 35 height 15
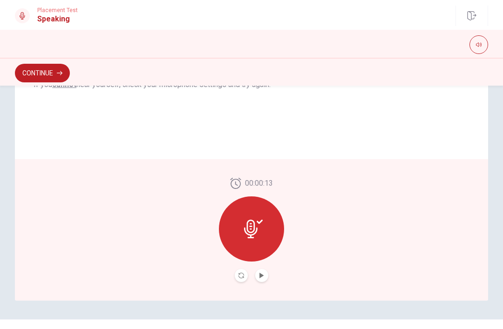
click at [264, 280] on button "Play Audio" at bounding box center [261, 275] width 13 height 13
click at [239, 276] on icon "Record Again" at bounding box center [241, 276] width 6 height 6
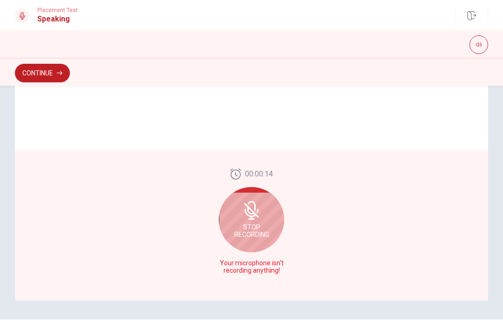
click at [32, 77] on button "Continue" at bounding box center [42, 73] width 55 height 19
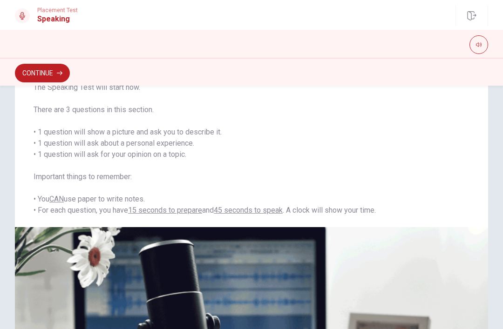
scroll to position [59, 0]
click at [30, 77] on button "Continue" at bounding box center [42, 73] width 55 height 19
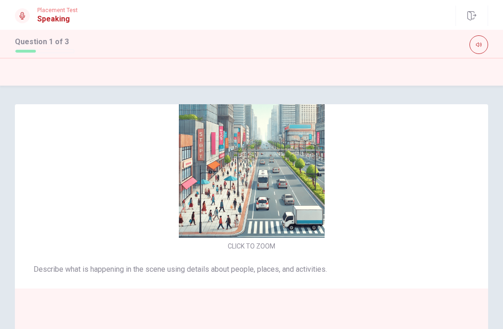
scroll to position [0, 0]
click at [206, 198] on img at bounding box center [251, 165] width 197 height 146
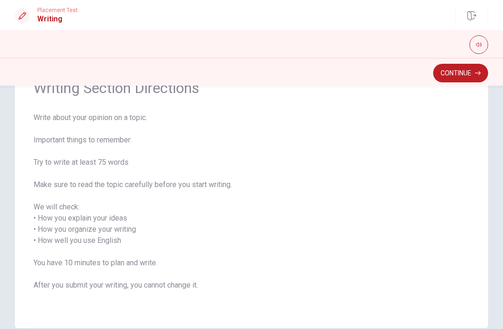
scroll to position [52, 0]
click at [467, 81] on button "Continue" at bounding box center [460, 73] width 55 height 19
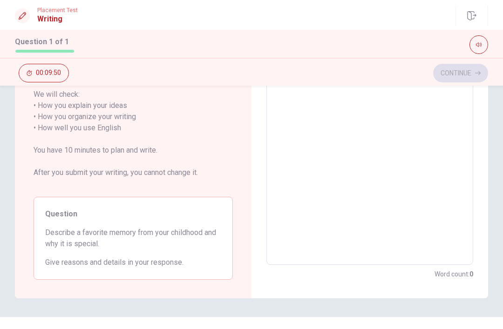
scroll to position [146, 0]
click at [362, 144] on textarea at bounding box center [370, 128] width 194 height 258
type textarea "M"
type textarea "x"
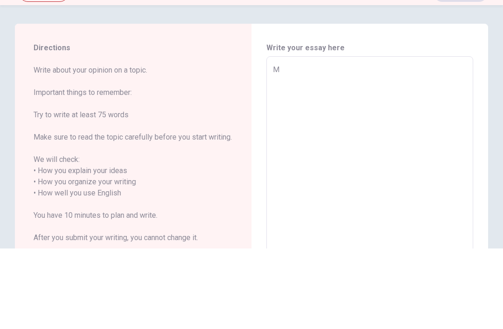
type textarea "My"
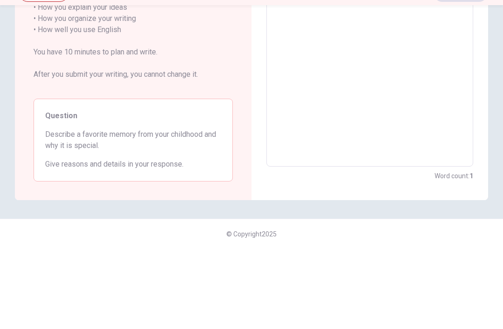
type textarea "x"
type textarea "Myf"
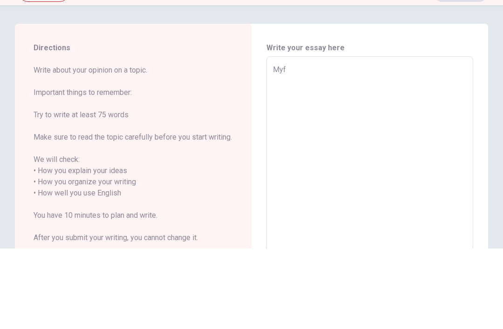
type textarea "x"
type textarea "Myfa"
type textarea "x"
type textarea "Myf"
type textarea "x"
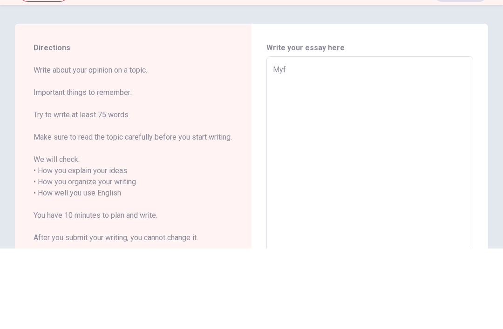
type textarea "My"
type textarea "x"
type textarea "My"
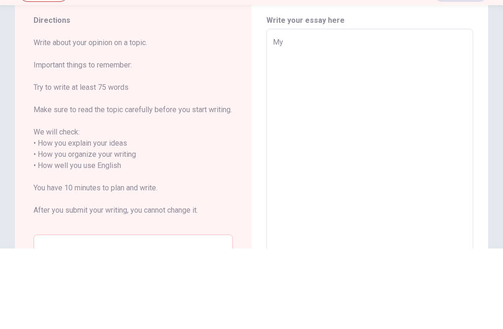
scroll to position [26, 0]
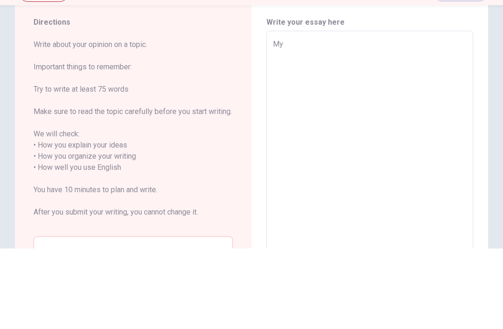
type textarea "x"
type textarea "My f"
type textarea "x"
type textarea "My favo"
type textarea "x"
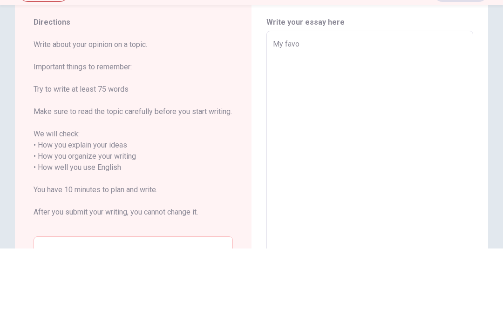
type textarea "My favoa"
type textarea "x"
type textarea "My favo"
type textarea "x"
type textarea "My favor"
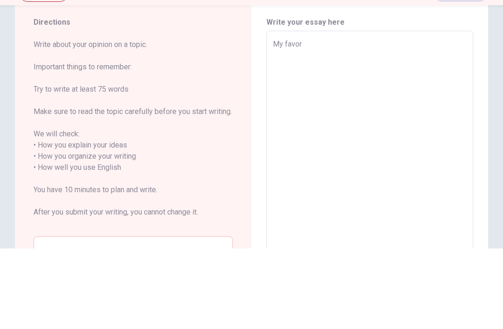
type textarea "x"
type textarea "My favori"
type textarea "x"
type textarea "My favorit"
type textarea "x"
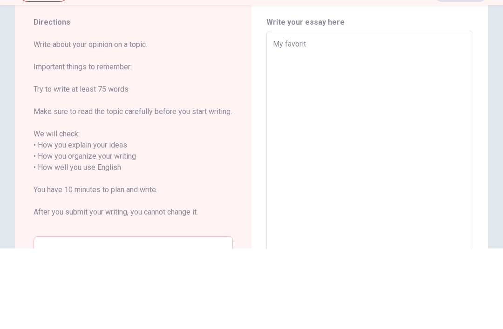
type textarea "My favorite"
type textarea "x"
type textarea "My favorite"
type textarea "x"
type textarea "My favorite m"
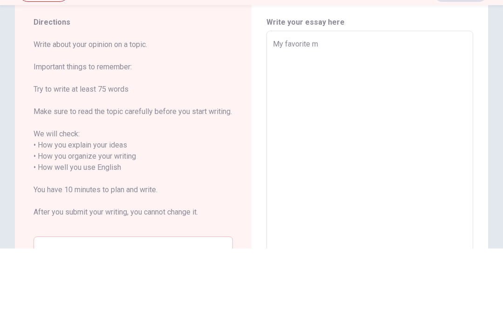
type textarea "x"
type textarea "My favorite mo"
type textarea "x"
type textarea "My favorite m"
type textarea "x"
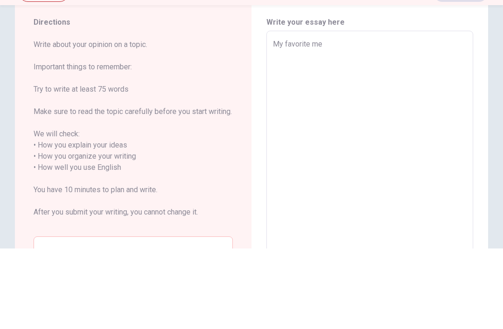
type textarea "My favorite mem"
type textarea "x"
type textarea "My favorite mem"
type textarea "x"
